Goal: Task Accomplishment & Management: Manage account settings

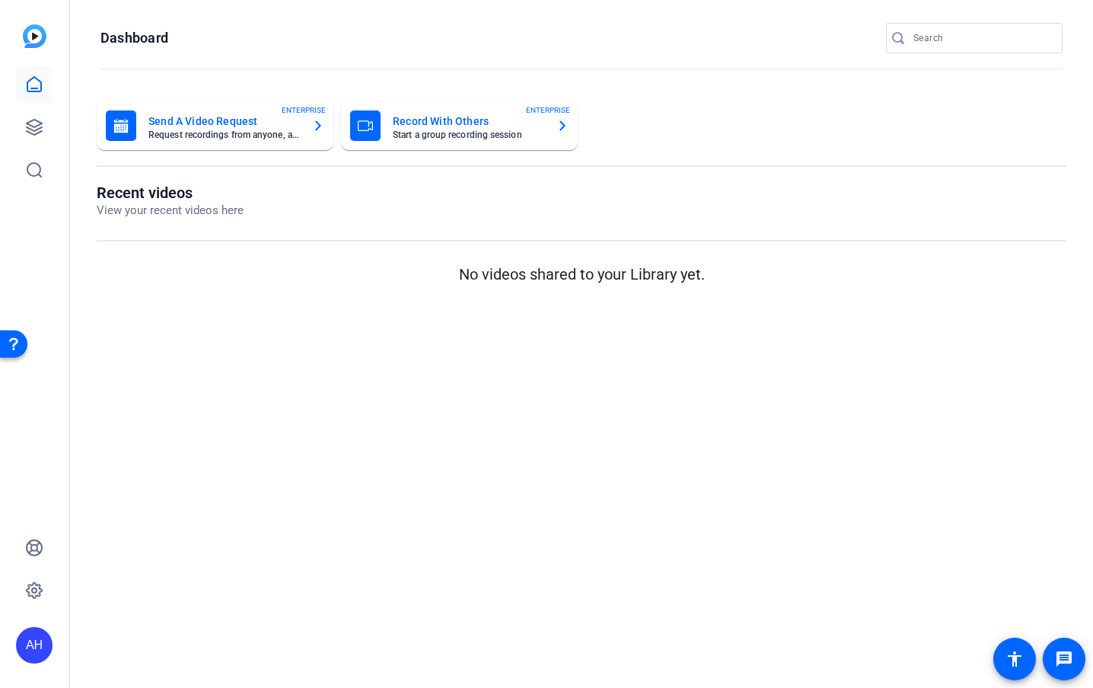
click at [35, 646] on div "AH" at bounding box center [34, 645] width 37 height 37
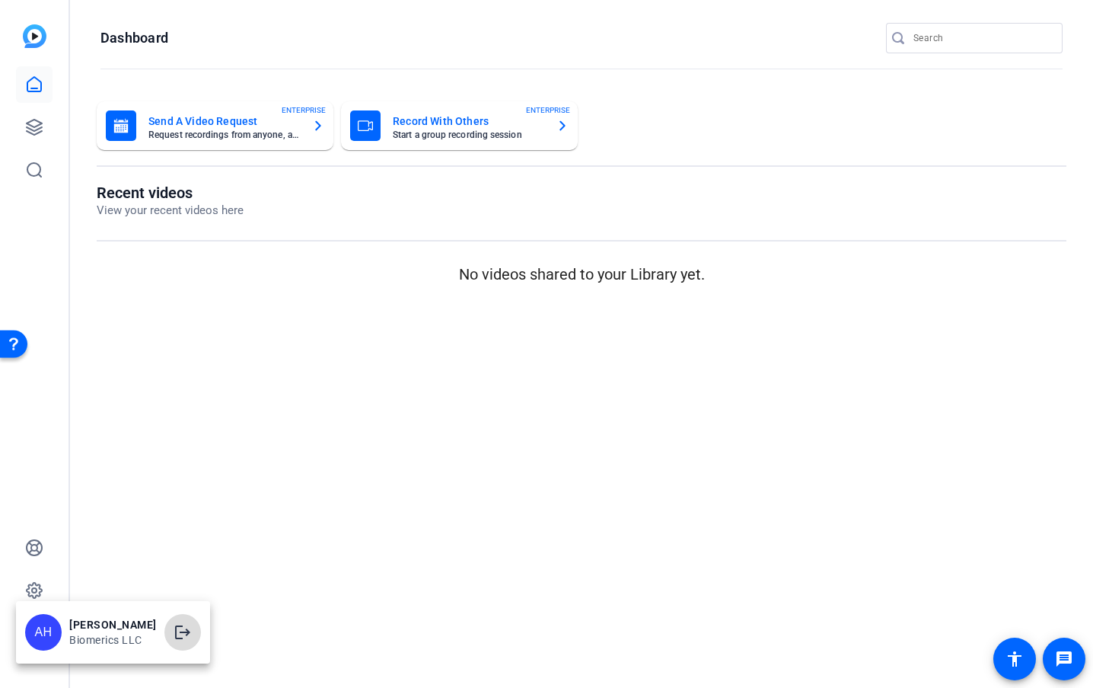
click at [174, 633] on mat-icon "logout" at bounding box center [183, 632] width 18 height 18
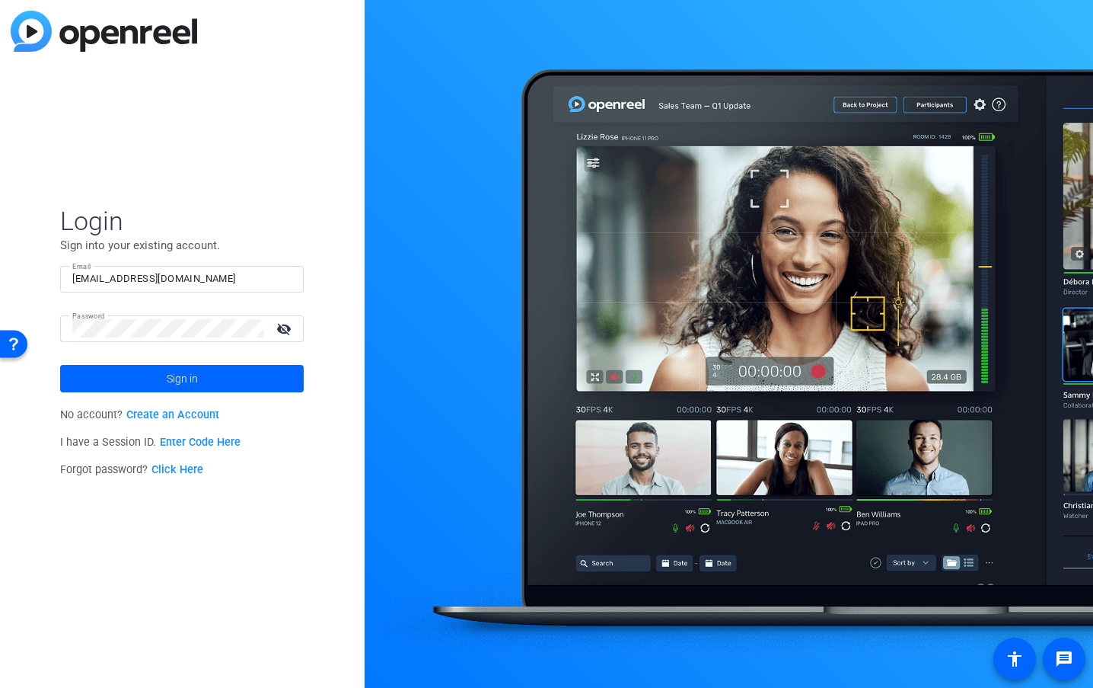
click at [192, 438] on link "Enter Code Here" at bounding box center [200, 442] width 81 height 13
